Goal: Task Accomplishment & Management: Use online tool/utility

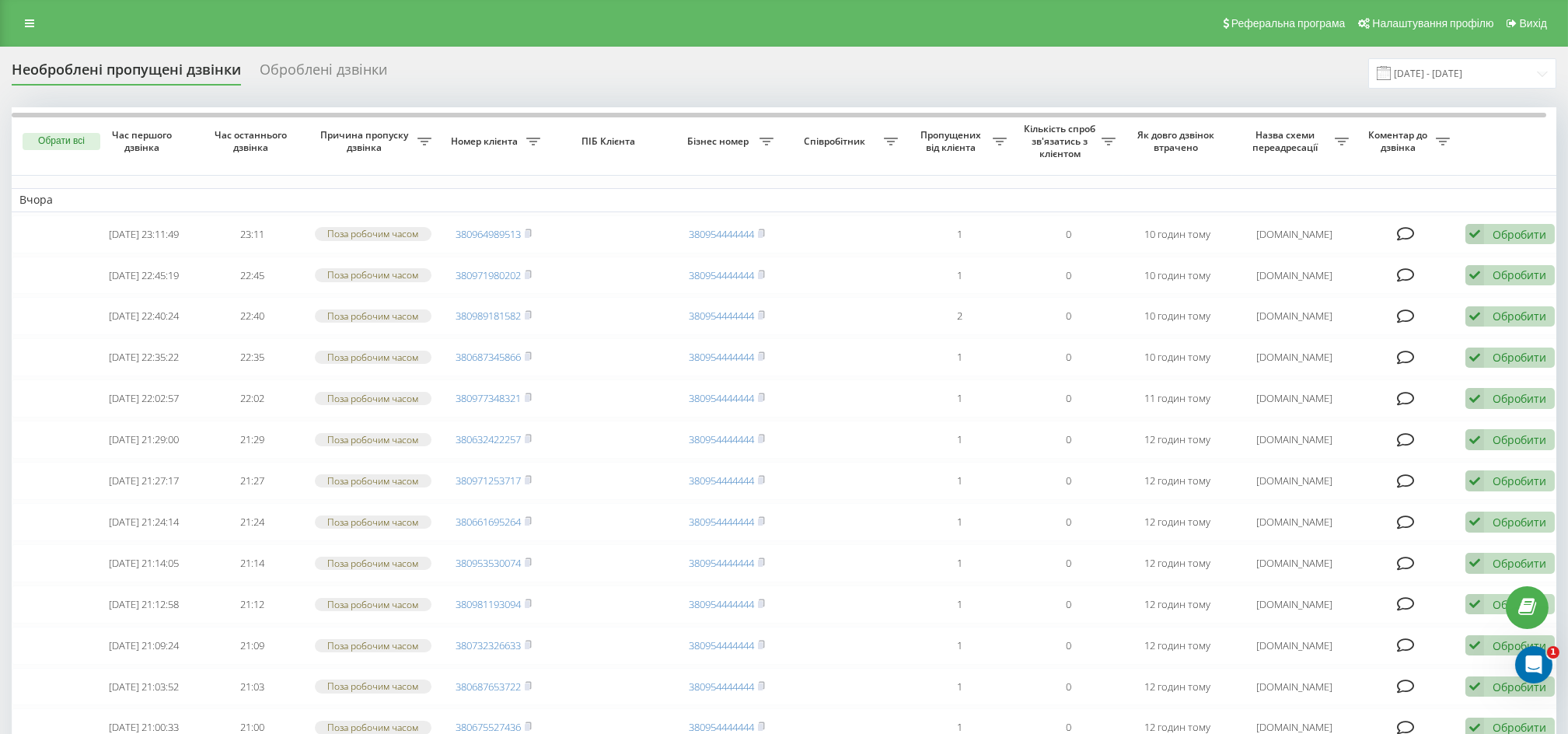
click at [1391, 78] on span at bounding box center [1383, 72] width 14 height 14
click at [1452, 81] on input "18.08.2025 - 18.08.2025" at bounding box center [1463, 73] width 189 height 31
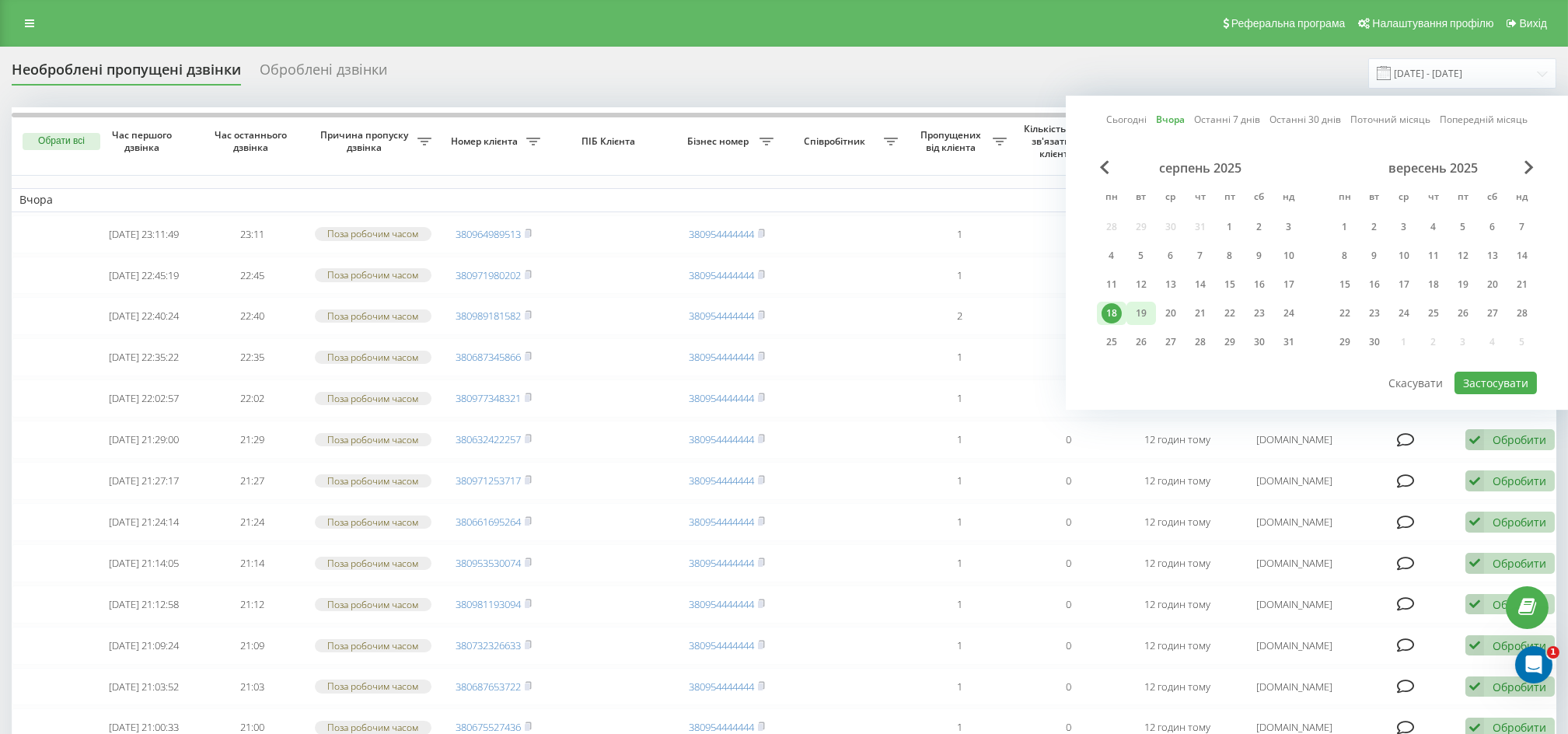
click at [1142, 313] on div "19" at bounding box center [1142, 313] width 20 height 20
click at [1490, 378] on button "Застосувати" at bounding box center [1496, 383] width 82 height 22
type input "[DATE] - [DATE]"
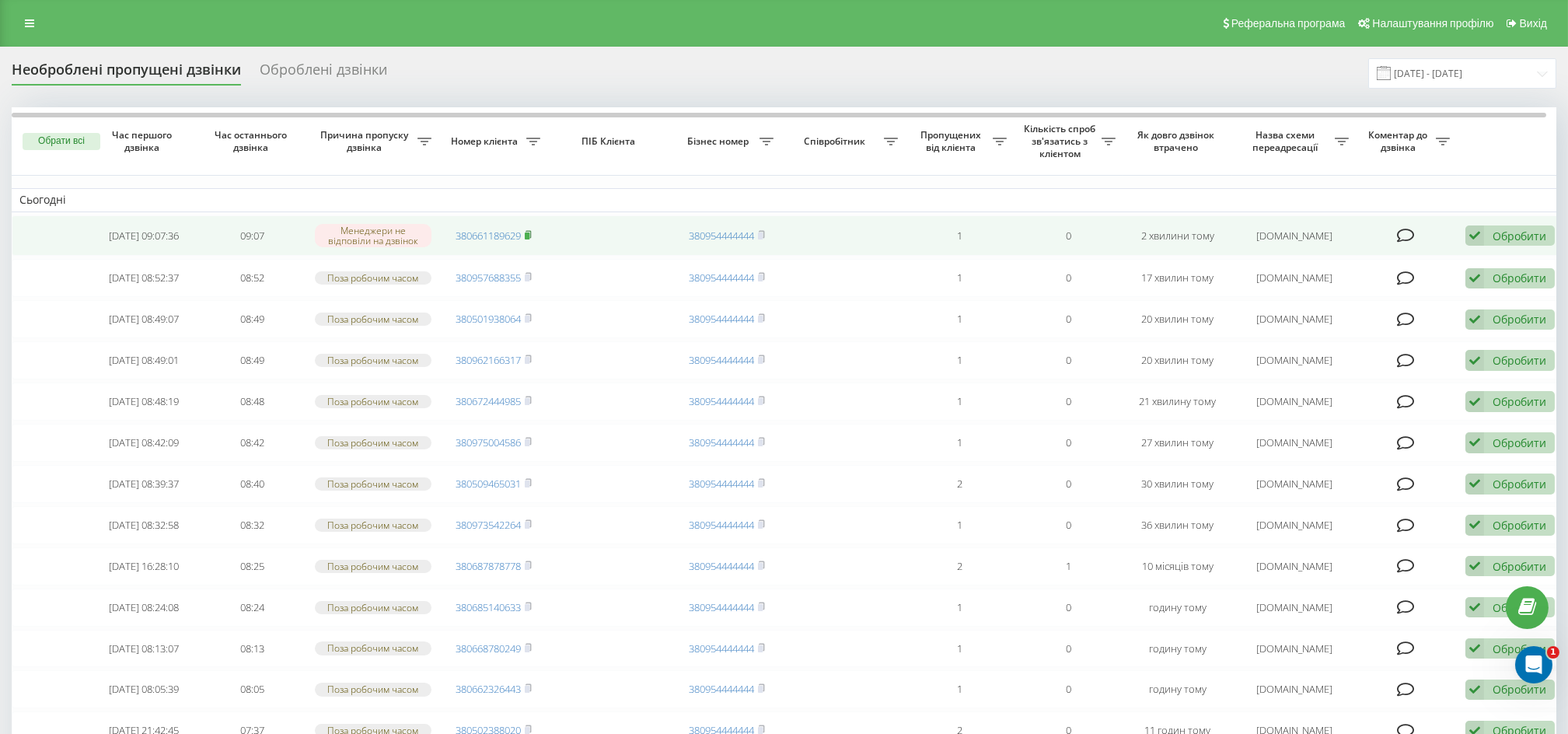
click at [529, 238] on rect at bounding box center [527, 236] width 5 height 7
drag, startPoint x: 1503, startPoint y: 225, endPoint x: 1499, endPoint y: 233, distance: 8.9
click at [1503, 224] on td "Обробити Не вдалося зв'язатися Зв'язався з клієнтом за допомогою іншого каналу …" at bounding box center [1513, 236] width 109 height 42
click at [1488, 231] on div "Обробити Не вдалося зв'язатися Зв'язався з клієнтом за допомогою іншого каналу …" at bounding box center [1510, 236] width 90 height 21
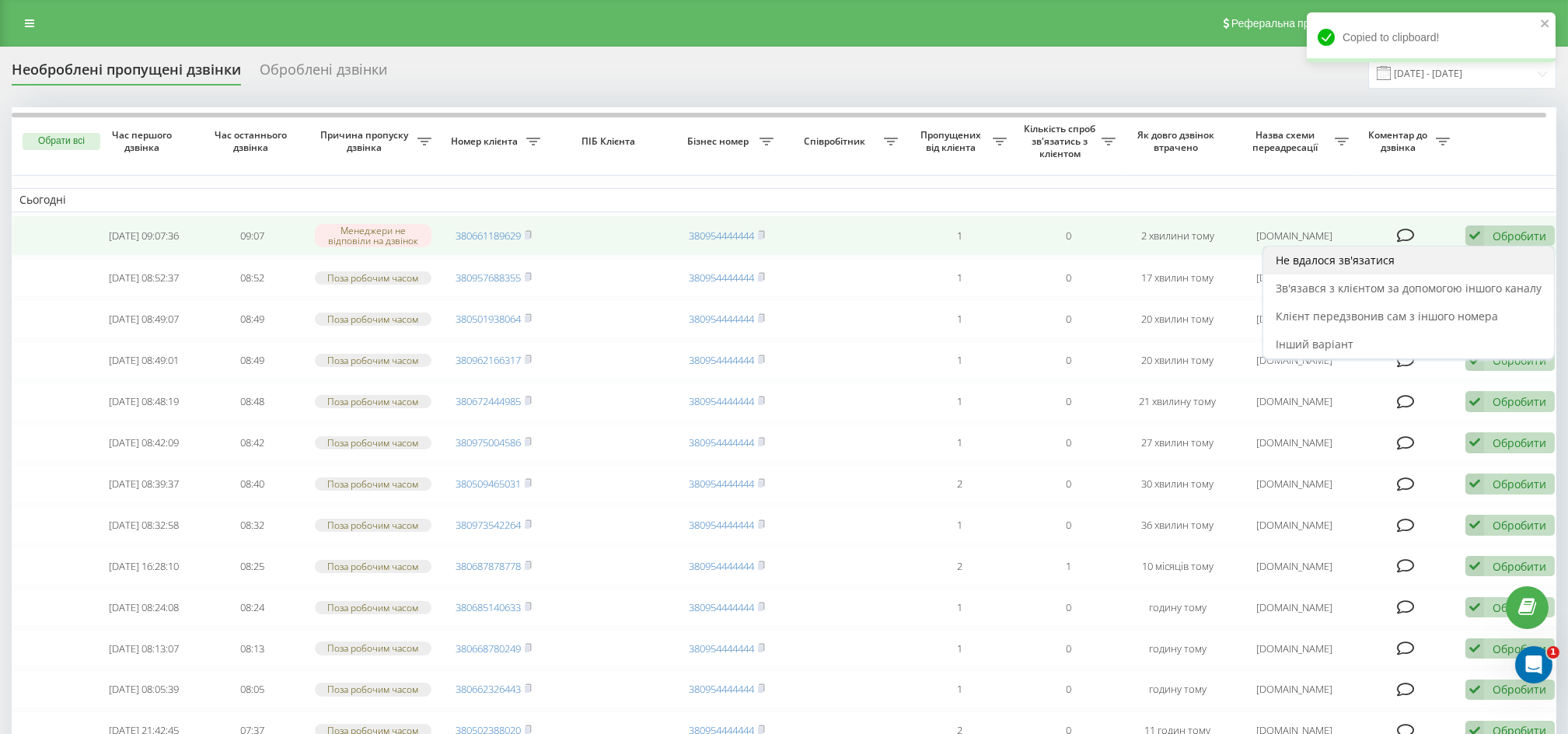
click at [1475, 254] on div "Не вдалося зв'язатися" at bounding box center [1409, 261] width 291 height 28
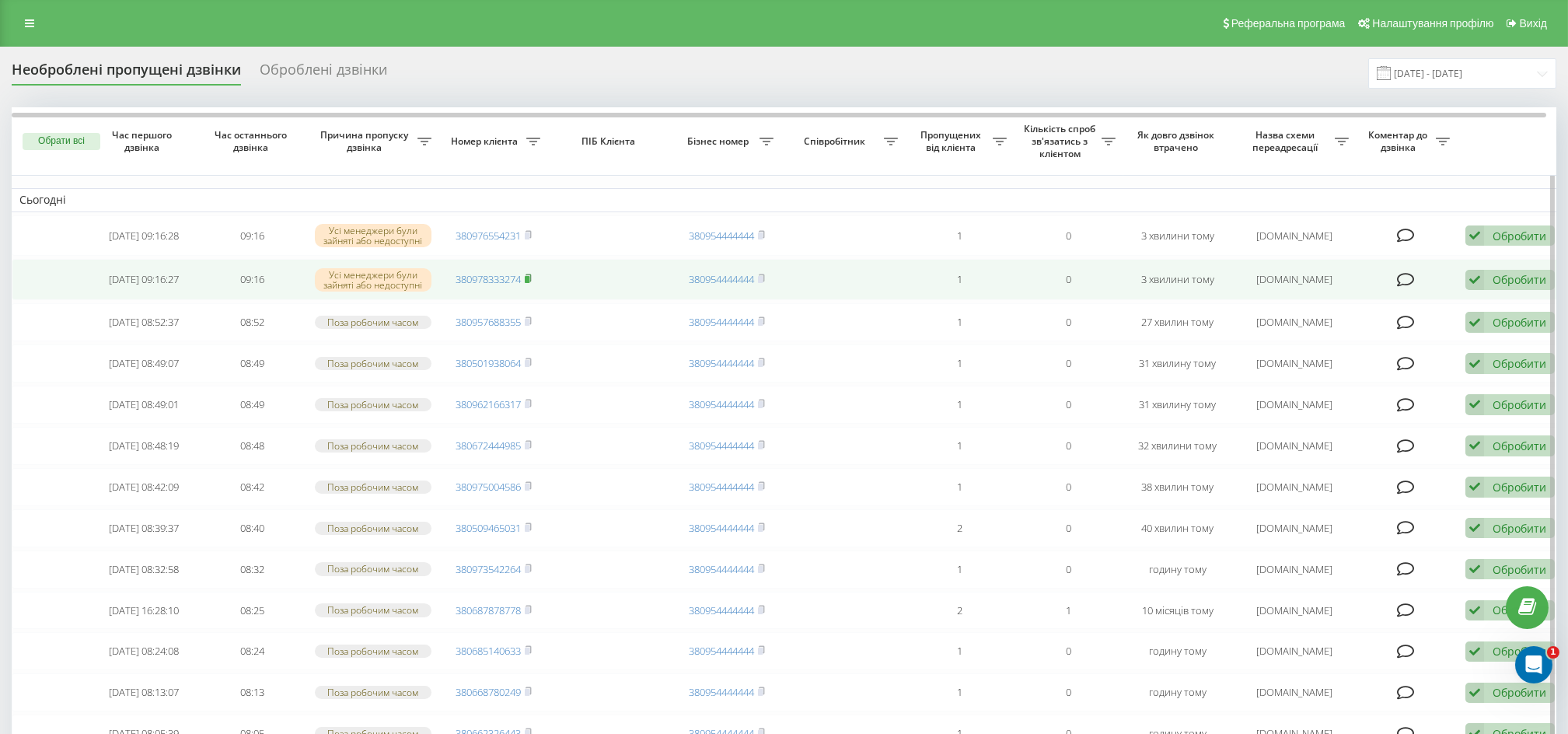
click at [529, 281] on rect at bounding box center [527, 280] width 5 height 7
click at [1509, 275] on div "Обробити" at bounding box center [1520, 279] width 54 height 15
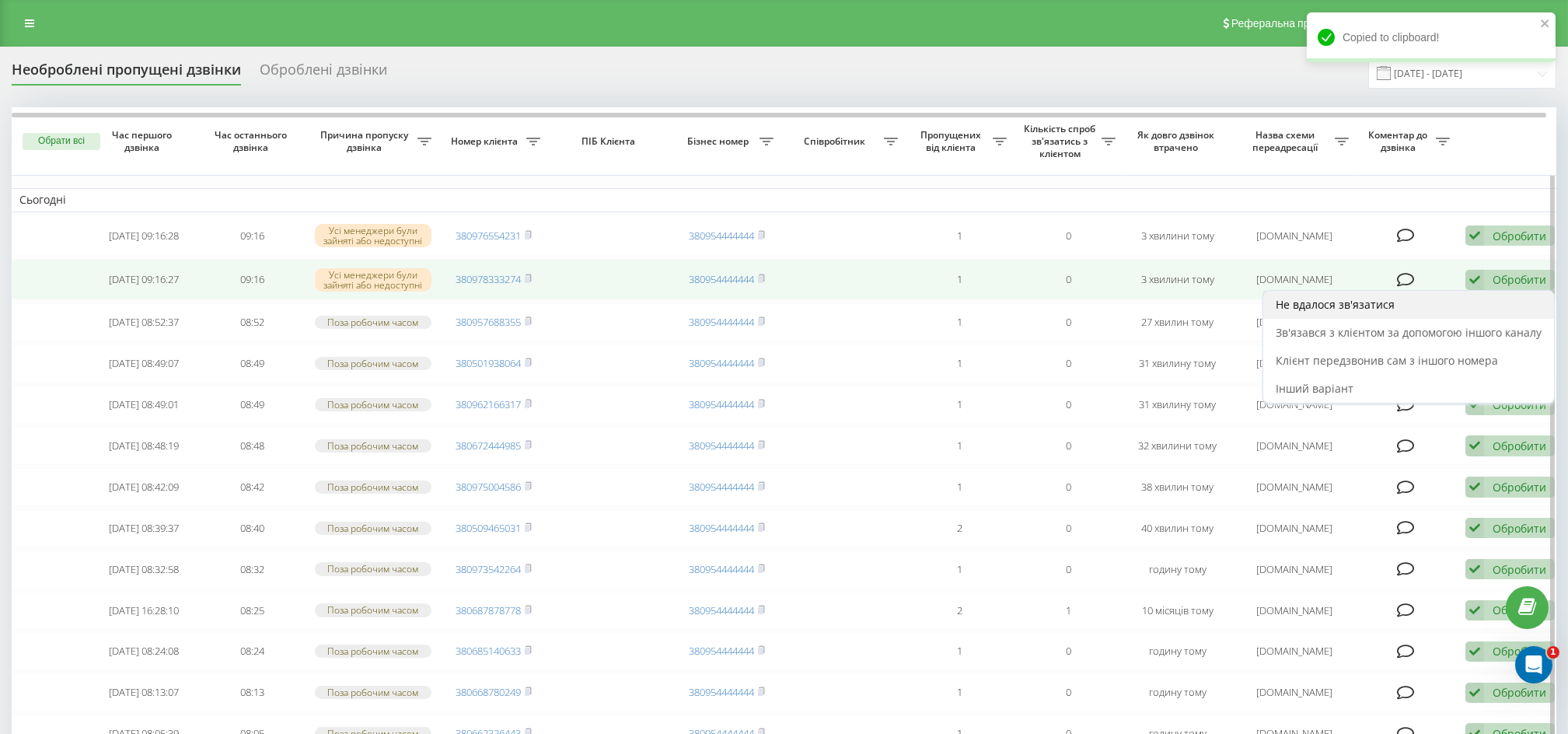
click at [1491, 296] on div "Не вдалося зв'язатися" at bounding box center [1409, 305] width 291 height 28
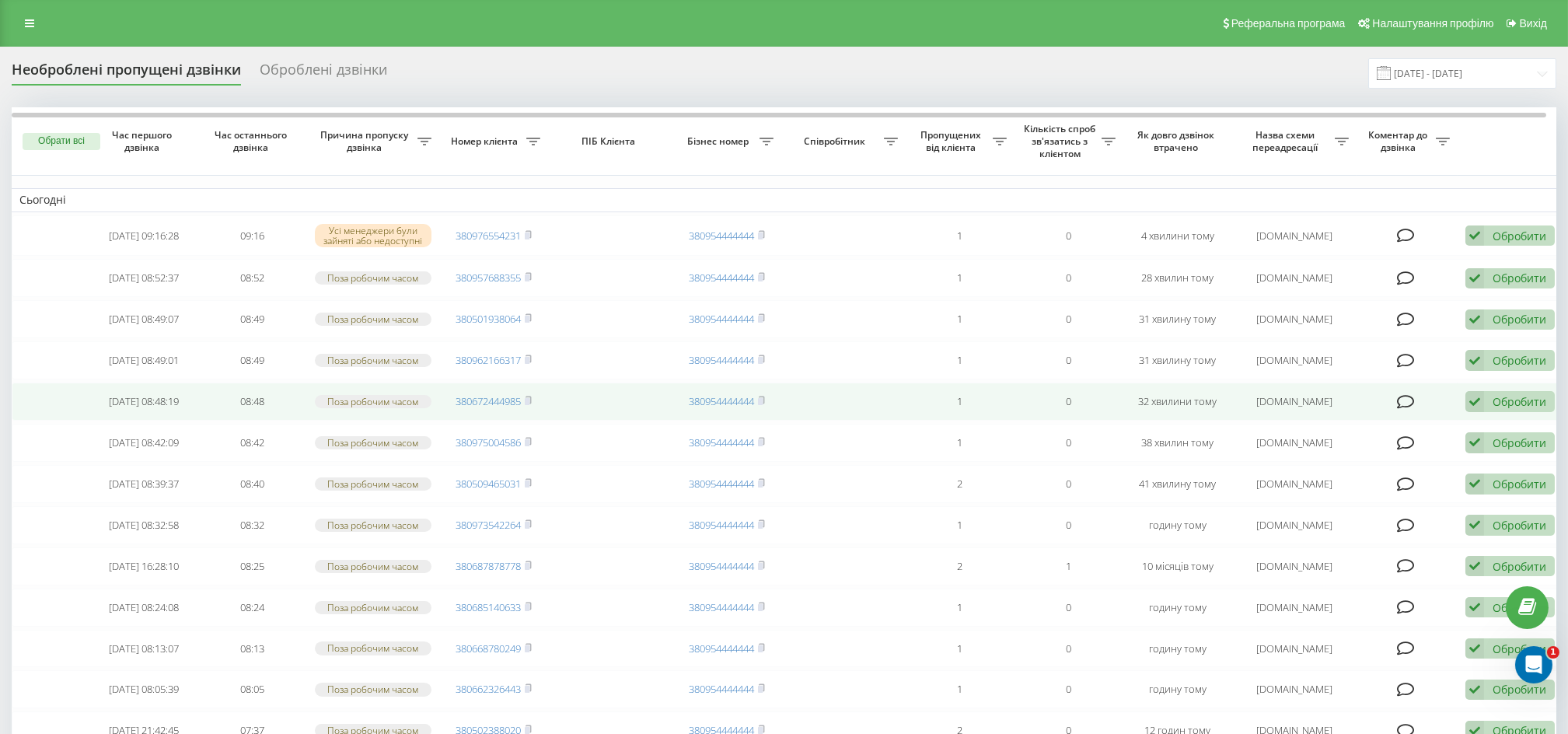
drag, startPoint x: 531, startPoint y: 232, endPoint x: 770, endPoint y: 433, distance: 312.3
click at [530, 232] on rect at bounding box center [527, 236] width 5 height 7
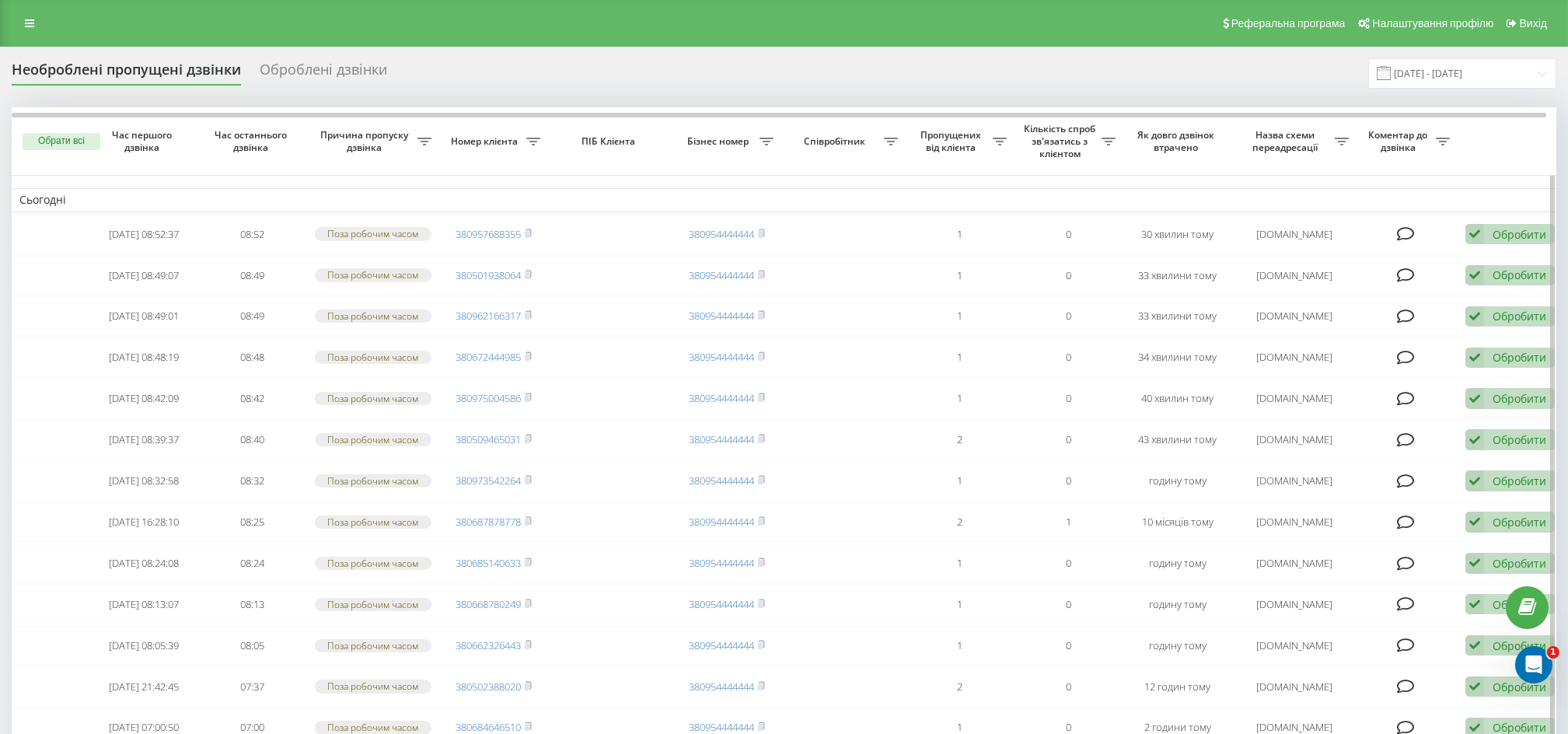
drag, startPoint x: 799, startPoint y: 189, endPoint x: 735, endPoint y: 125, distance: 90.5
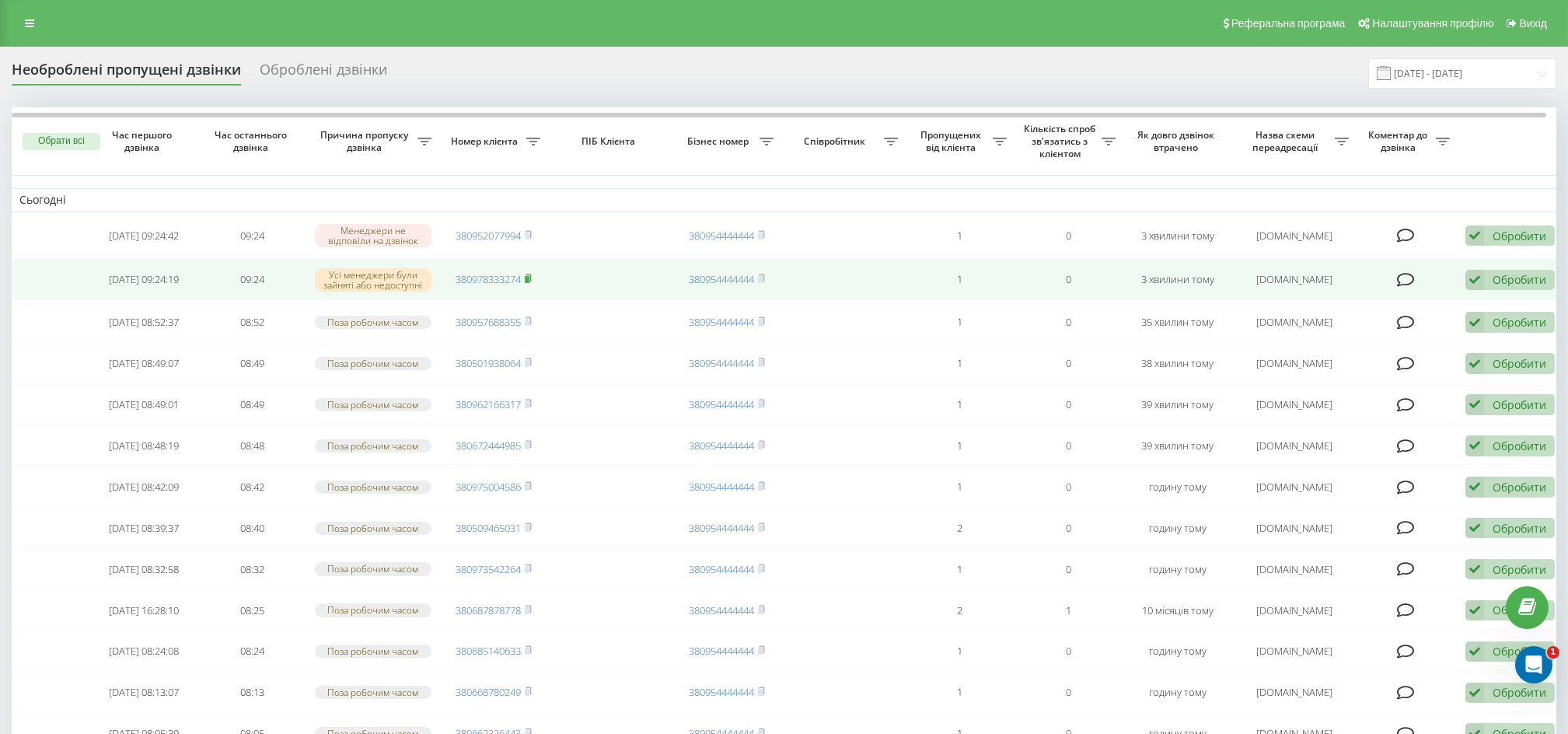
click at [530, 283] on rect at bounding box center [527, 280] width 5 height 7
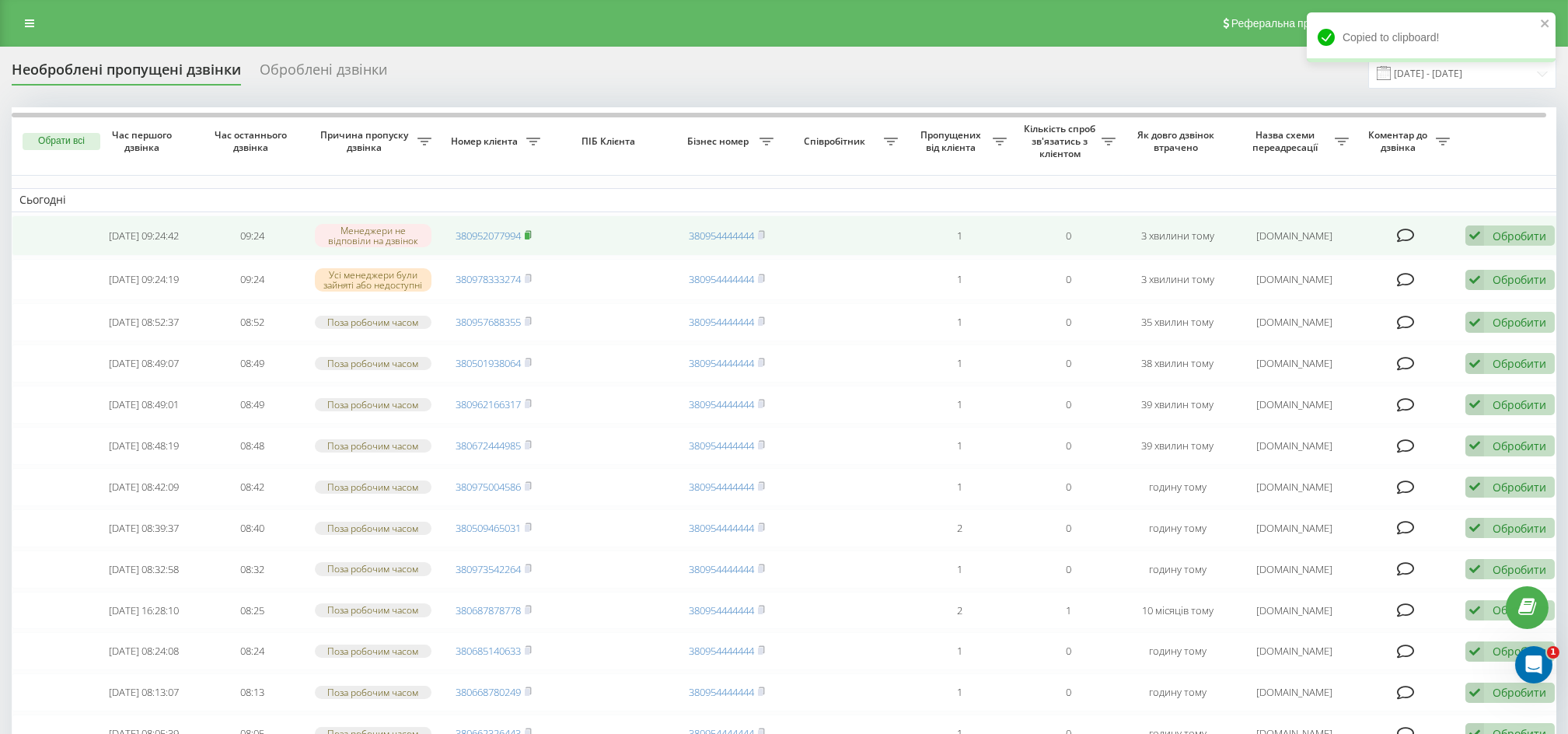
click at [530, 237] on rect at bounding box center [527, 236] width 5 height 7
click at [530, 234] on rect at bounding box center [527, 236] width 5 height 7
click at [1476, 239] on icon at bounding box center [1475, 236] width 18 height 21
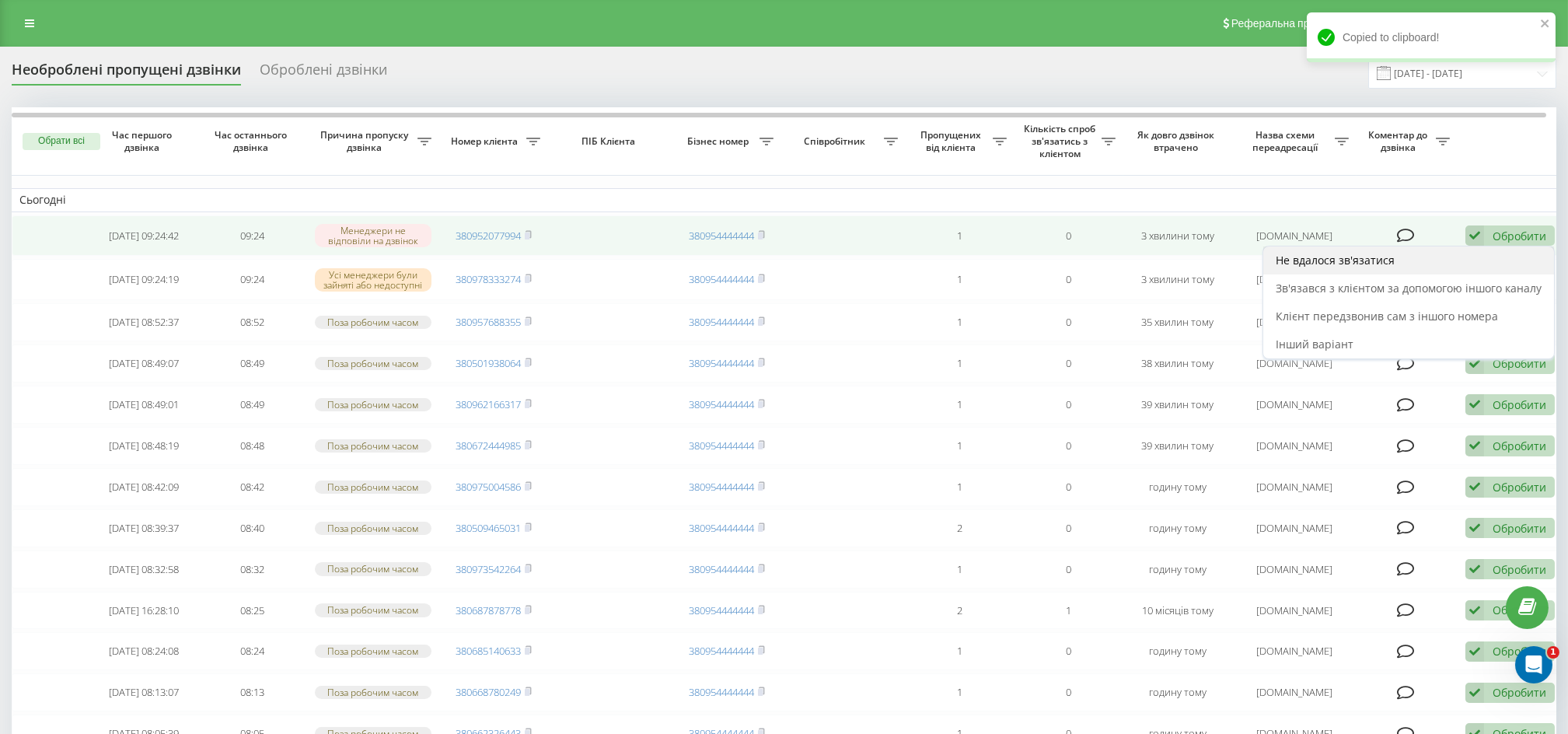
click at [1465, 265] on div "Не вдалося зв'язатися" at bounding box center [1409, 261] width 291 height 28
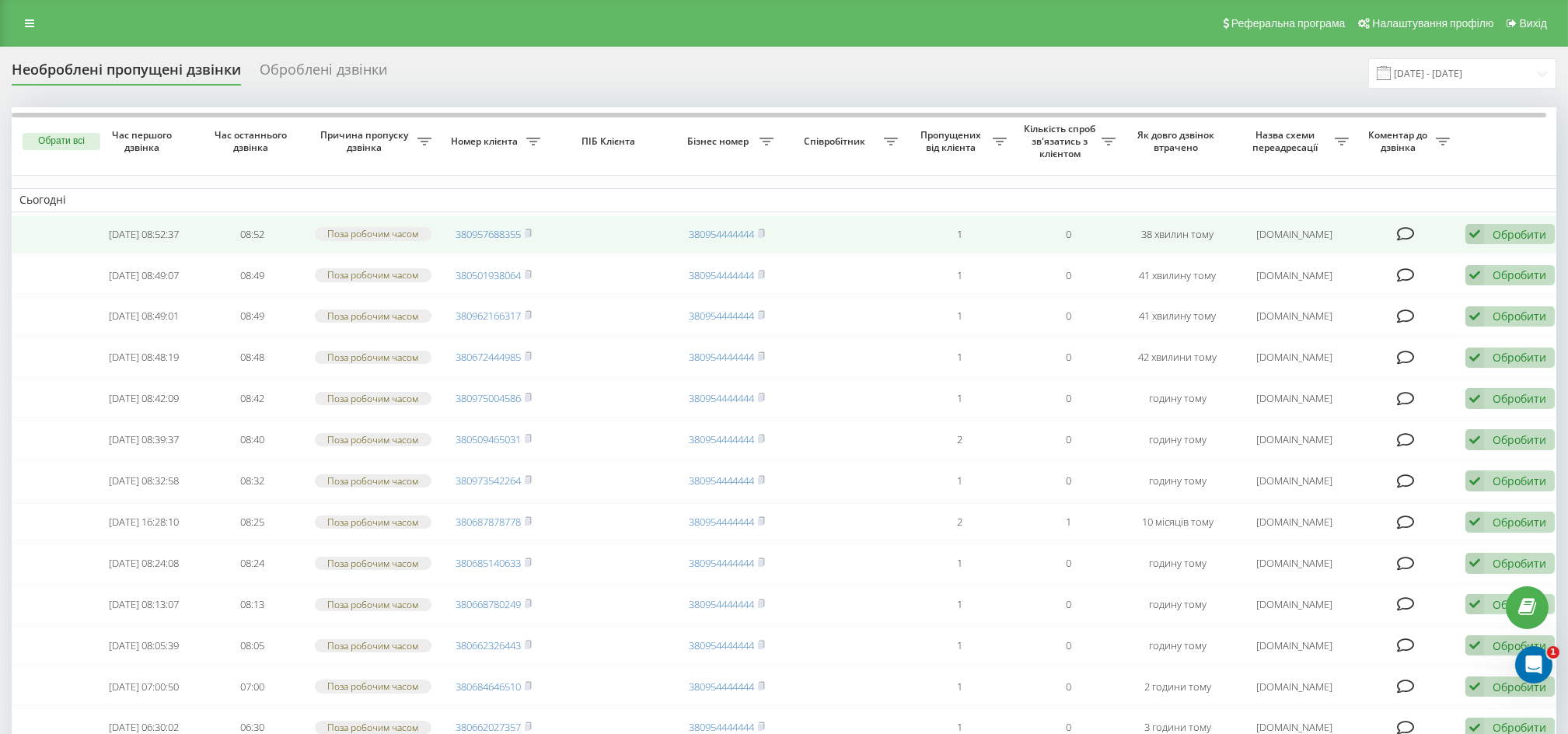
drag, startPoint x: 242, startPoint y: 229, endPoint x: 257, endPoint y: 232, distance: 15.3
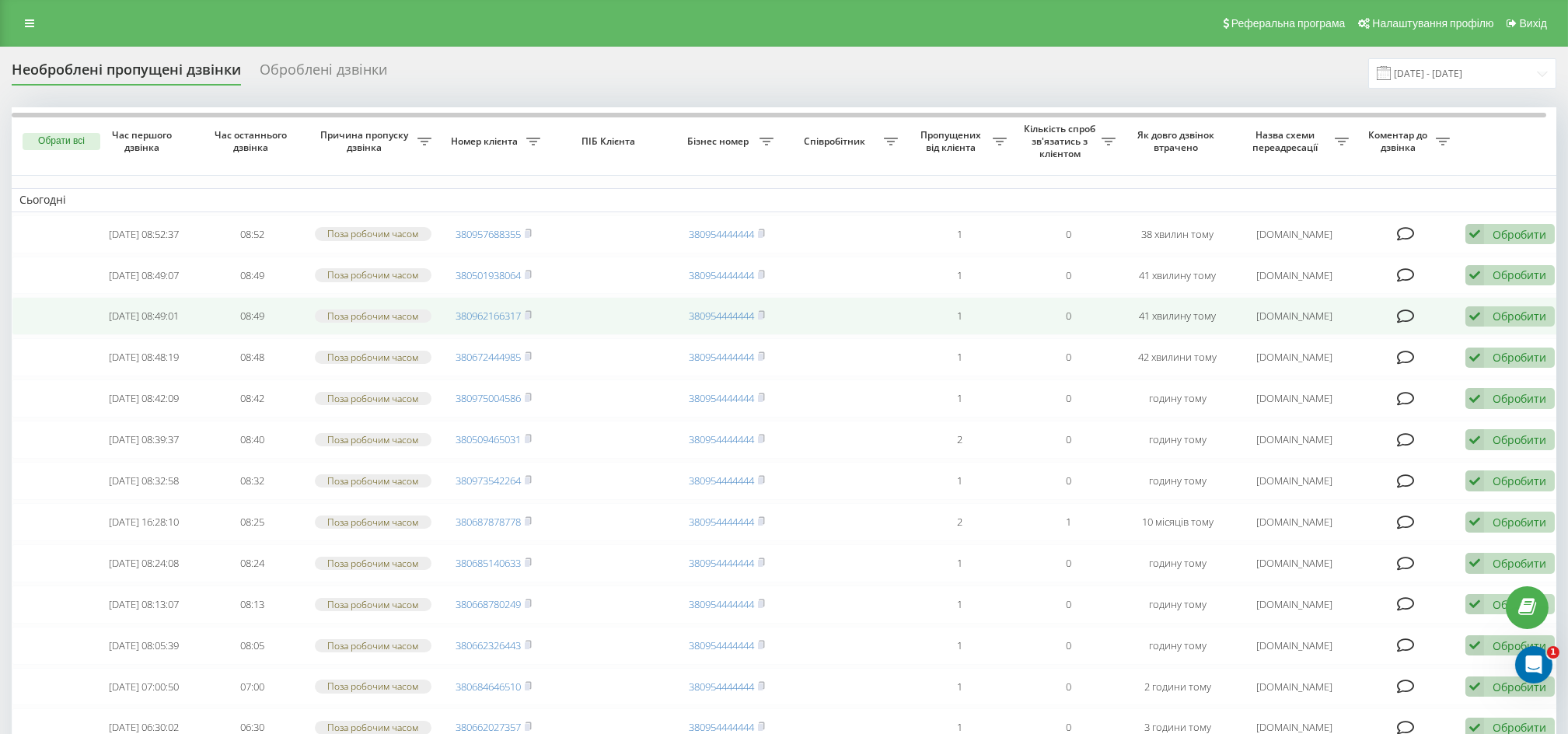
drag, startPoint x: 778, startPoint y: 355, endPoint x: 767, endPoint y: 345, distance: 14.9
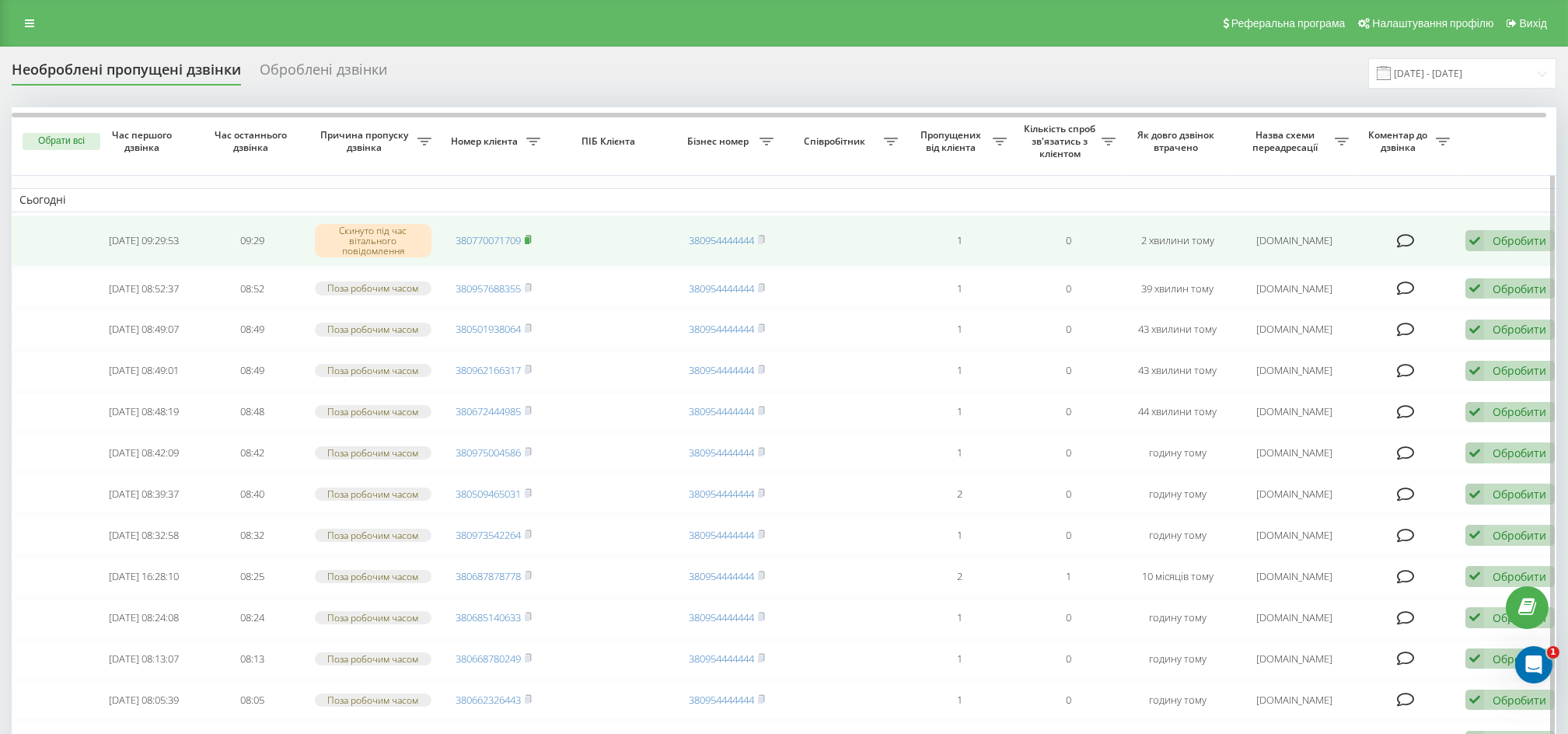
click at [527, 239] on rect at bounding box center [527, 241] width 5 height 7
click at [1480, 239] on icon at bounding box center [1475, 240] width 18 height 21
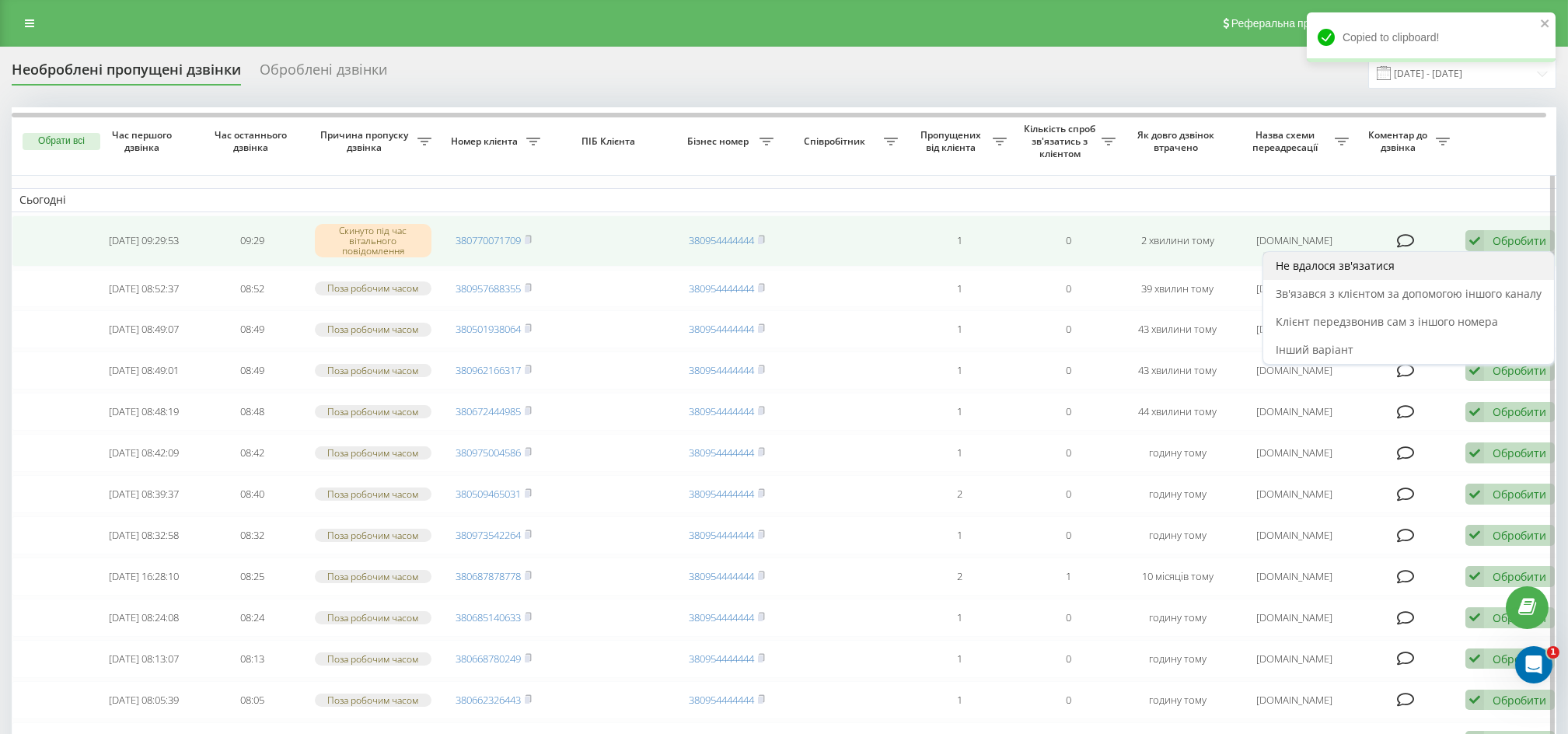
click at [1476, 253] on div "Не вдалося зв'язатися" at bounding box center [1409, 265] width 291 height 28
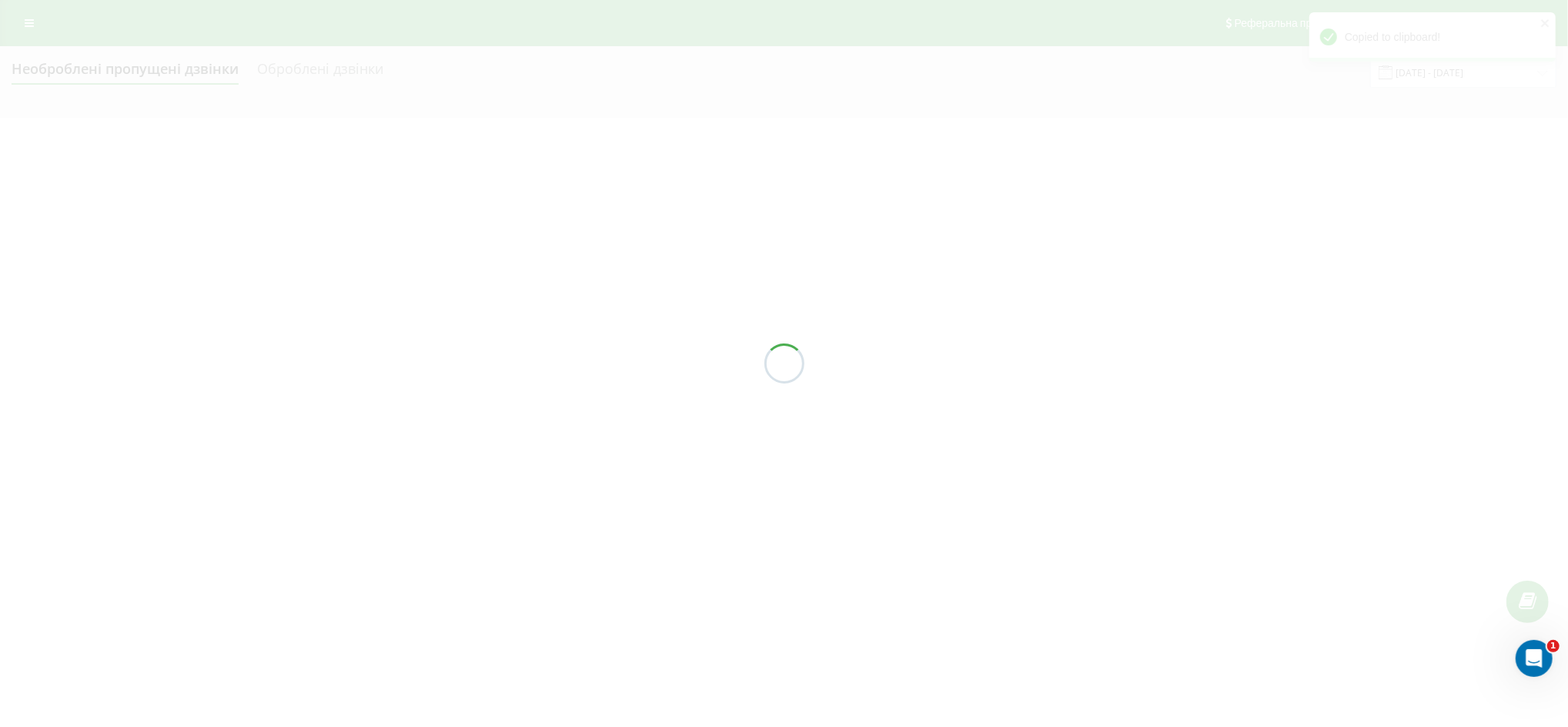
drag, startPoint x: 1276, startPoint y: 365, endPoint x: 1164, endPoint y: 320, distance: 120.7
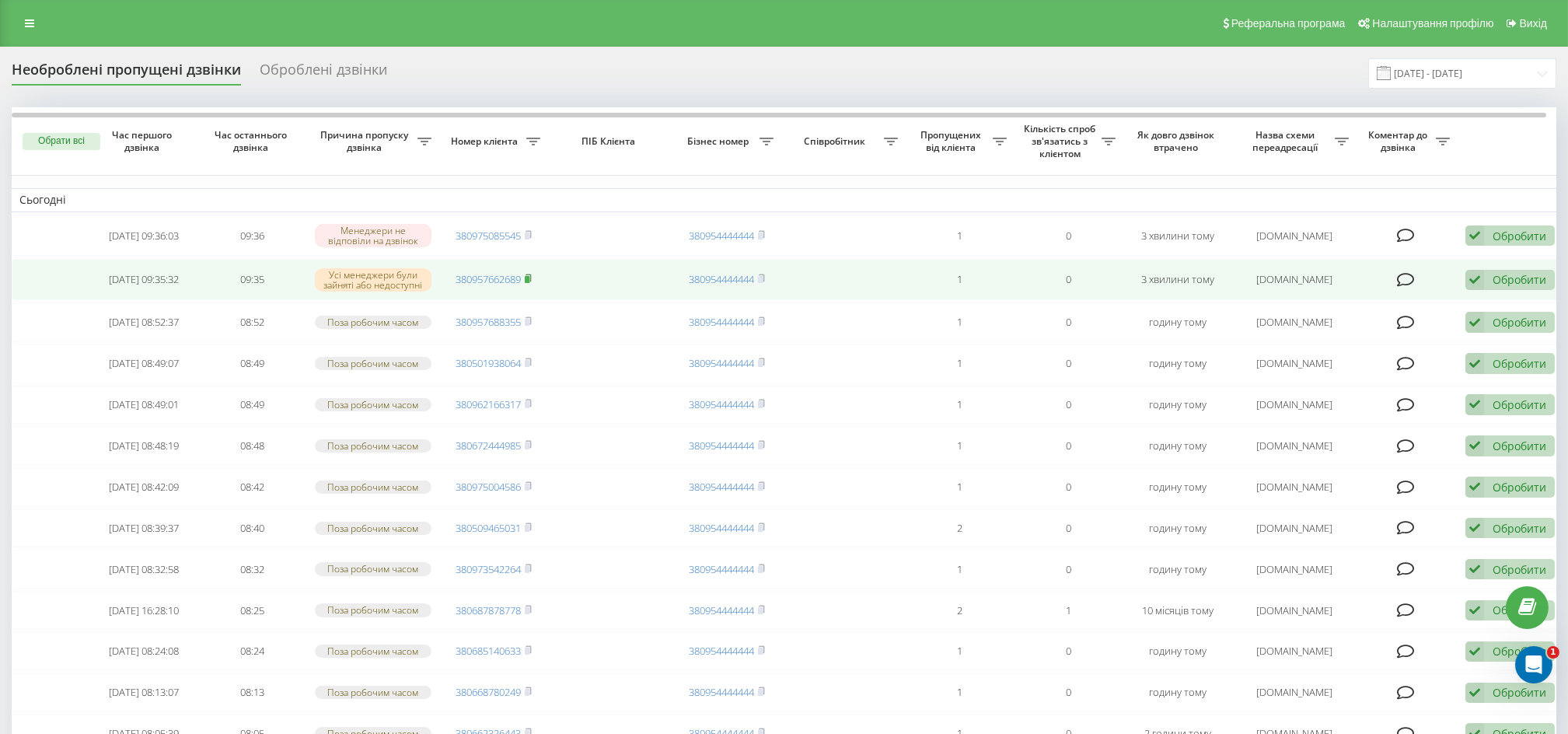
click at [530, 282] on rect at bounding box center [527, 280] width 5 height 7
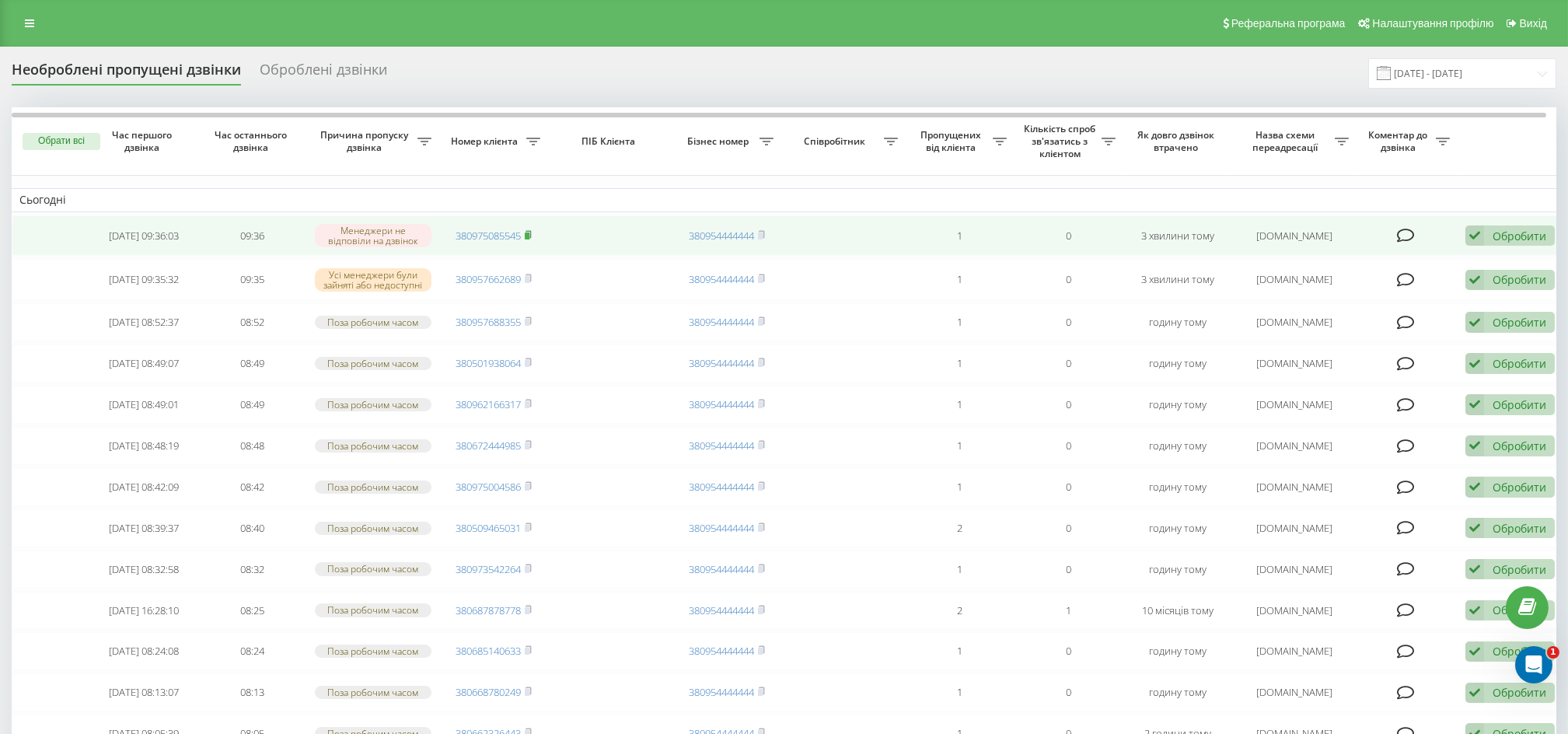
click at [530, 238] on rect at bounding box center [527, 236] width 5 height 7
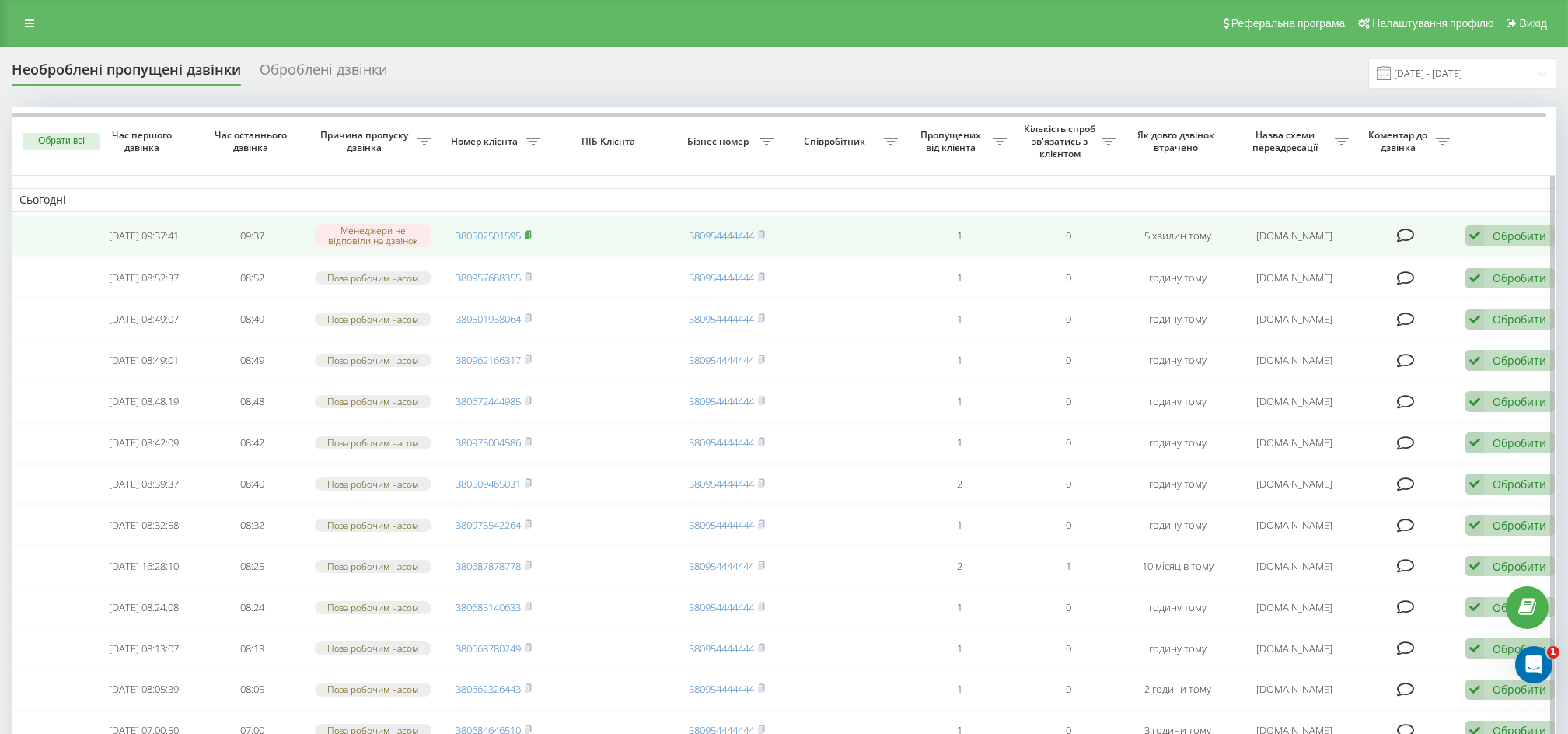
click at [528, 235] on rect at bounding box center [527, 236] width 5 height 7
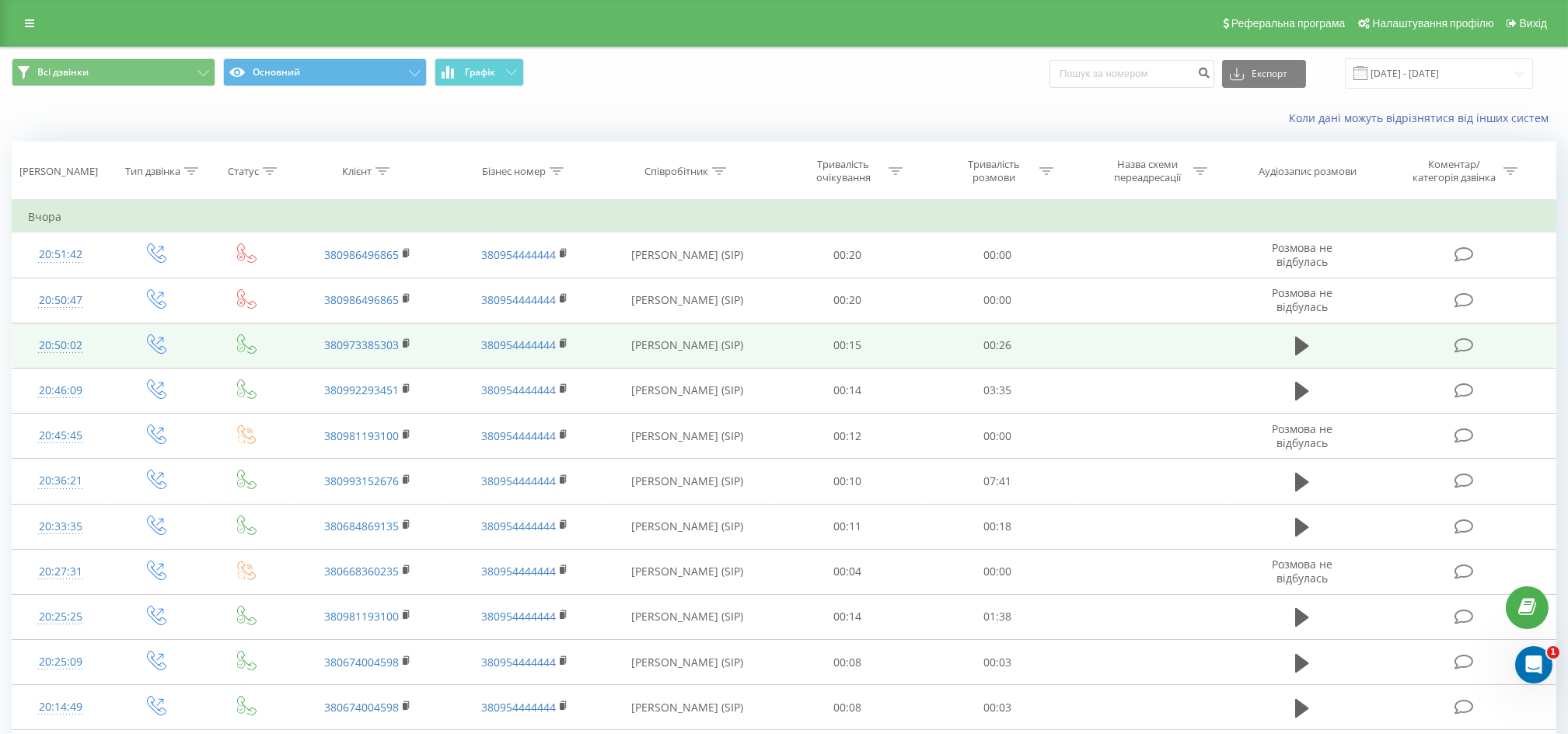
drag, startPoint x: 798, startPoint y: 330, endPoint x: 722, endPoint y: 328, distance: 76.0
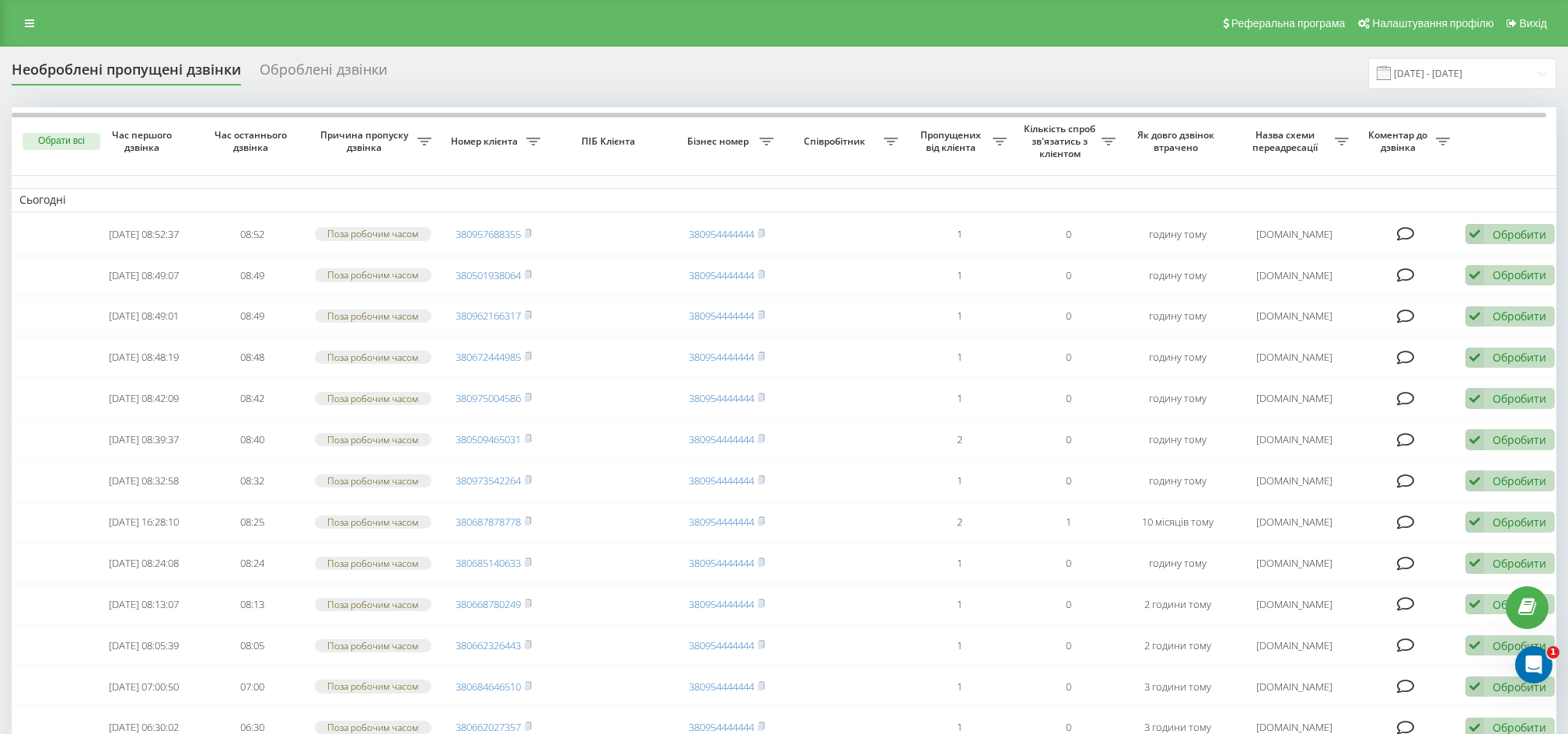
drag, startPoint x: 275, startPoint y: 35, endPoint x: 0, endPoint y: 230, distance: 337.1
click at [0, 230] on html "ukrpas.com.ua Проекти ukrpas.com.ua Центр звернень Журнал дзвінків Журнал повід…" at bounding box center [784, 367] width 1568 height 734
